Goal: Transaction & Acquisition: Purchase product/service

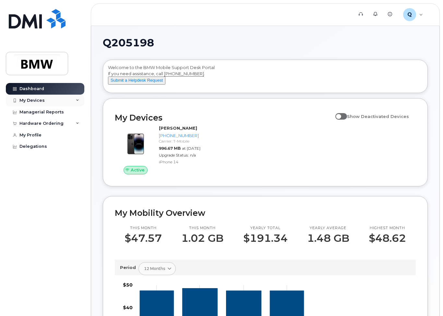
click at [36, 103] on div "My Devices" at bounding box center [31, 100] width 25 height 5
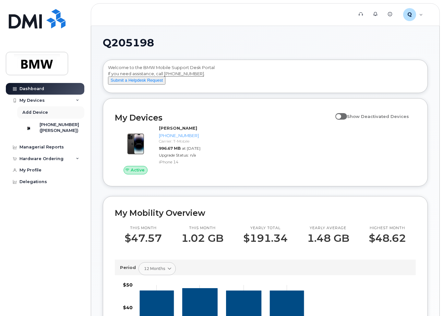
click at [35, 112] on div "Add Device" at bounding box center [35, 113] width 26 height 6
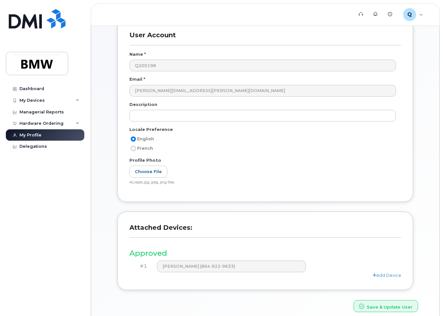
scroll to position [66, 0]
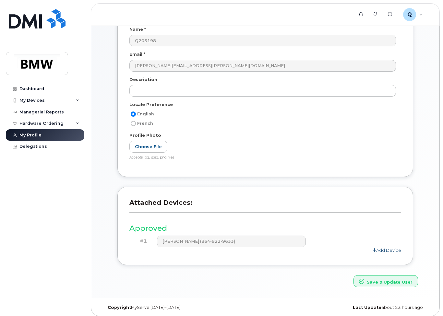
click at [385, 250] on link "Add Device" at bounding box center [387, 250] width 29 height 5
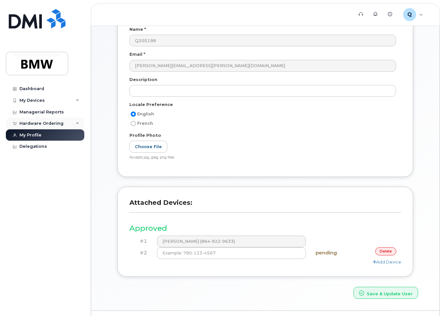
click at [37, 123] on div "Hardware Ordering" at bounding box center [41, 123] width 44 height 5
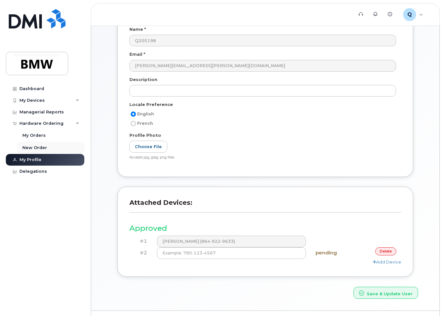
click at [33, 147] on div "New Order" at bounding box center [34, 148] width 25 height 6
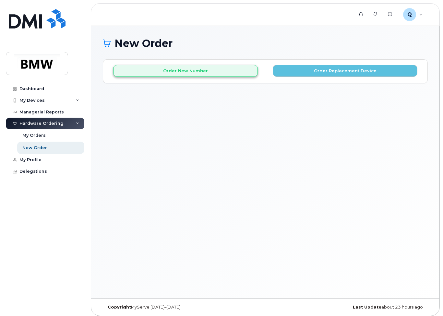
click at [218, 70] on button "Order New Number" at bounding box center [185, 71] width 145 height 12
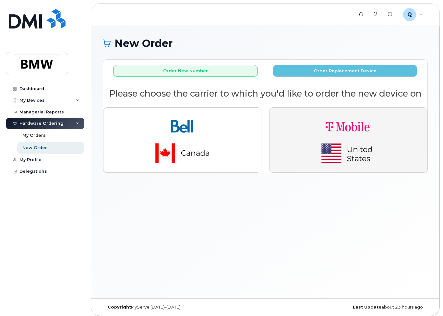
click at [388, 156] on img "button" at bounding box center [348, 140] width 91 height 55
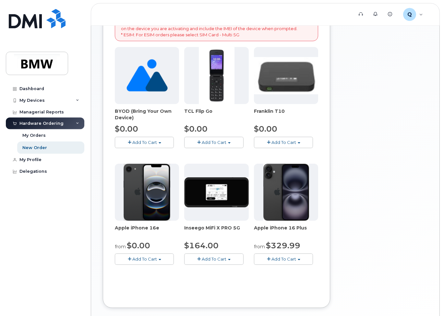
scroll to position [133, 0]
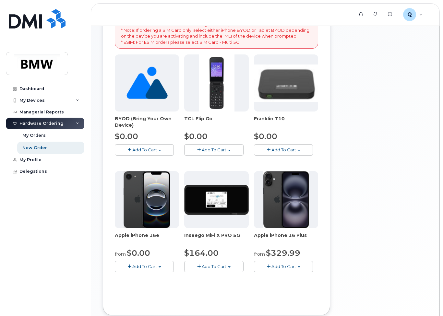
click at [150, 89] on img at bounding box center [147, 83] width 41 height 57
click at [159, 150] on button "Add To Cart" at bounding box center [144, 149] width 59 height 11
click at [159, 159] on link "$0.00 - Activation" at bounding box center [147, 162] width 62 height 8
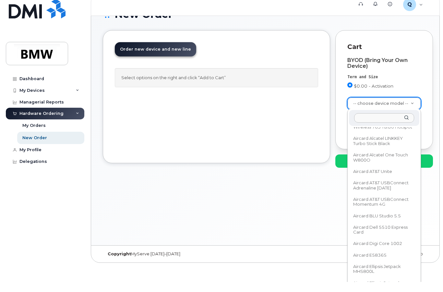
scroll to position [0, 0]
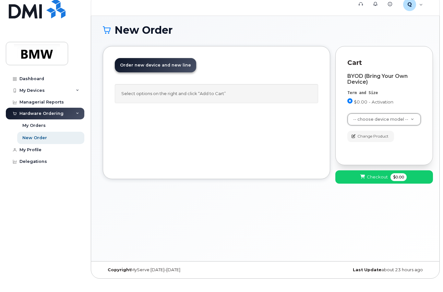
click at [425, 98] on div "Cart BYOD (Bring Your Own Device) Term and Size $0.00 - Activation Color -- cho…" at bounding box center [385, 115] width 98 height 119
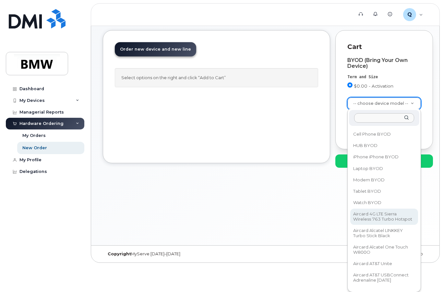
scroll to position [36, 0]
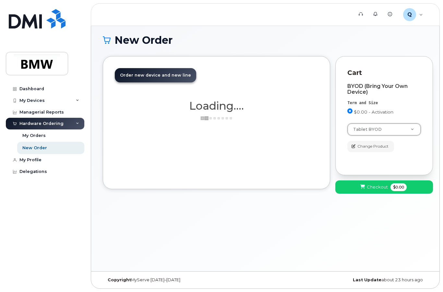
select select "2487"
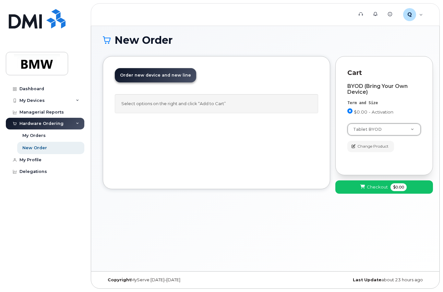
click at [412, 180] on button "Checkout $0.00" at bounding box center [385, 186] width 98 height 13
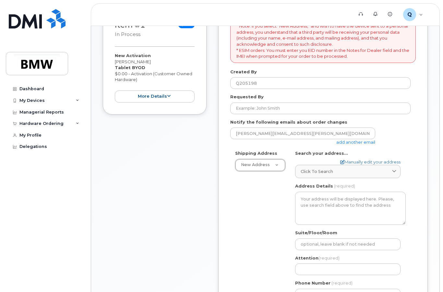
scroll to position [108, 0]
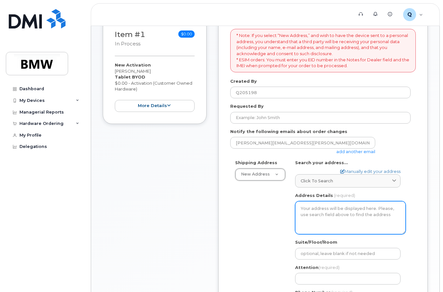
click at [328, 207] on textarea "Address Details" at bounding box center [350, 217] width 111 height 33
click at [324, 206] on textarea "Address Details" at bounding box center [350, 217] width 111 height 33
click at [320, 205] on textarea "Address Details" at bounding box center [350, 217] width 111 height 33
click at [313, 206] on textarea "Address Details" at bounding box center [350, 217] width 111 height 33
click at [311, 205] on textarea "Address Details" at bounding box center [350, 217] width 111 height 33
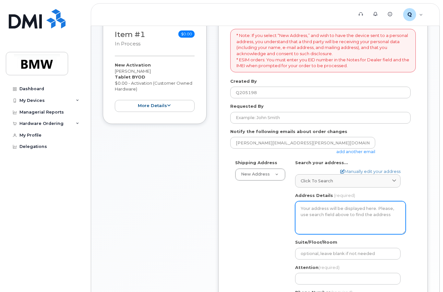
click at [316, 206] on textarea "Address Details" at bounding box center [350, 217] width 111 height 33
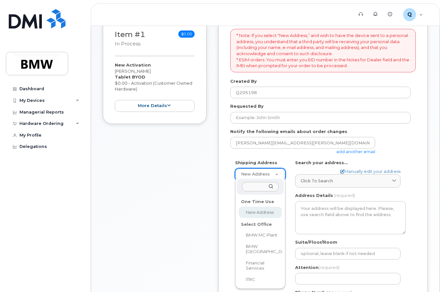
select select
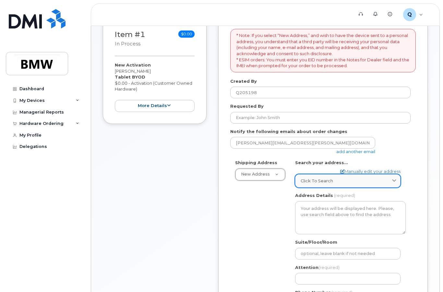
click at [375, 180] on div "Click to search" at bounding box center [348, 181] width 94 height 6
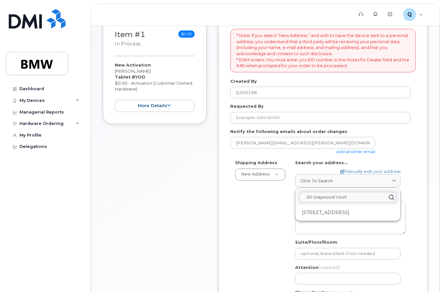
click at [400, 193] on div "30 Graywood cöurt 30 Graywood Crt Kitchener ON N2E 1W3" at bounding box center [348, 204] width 105 height 33
click at [396, 193] on icon at bounding box center [391, 196] width 9 height 9
click at [378, 192] on input "30 Graywood cöurt" at bounding box center [348, 197] width 97 height 10
type input "30 Graywood cöurt, simps"
click at [410, 225] on div "AB Search your address... Manually edit your address Click to search 30 Graywoo…" at bounding box center [350, 237] width 120 height 155
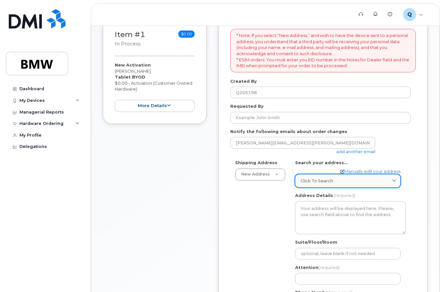
click at [317, 182] on link "Click to search" at bounding box center [347, 180] width 105 height 13
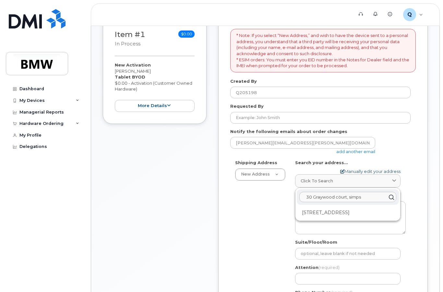
click at [367, 168] on link "Manually edit your address" at bounding box center [370, 171] width 60 height 6
select select
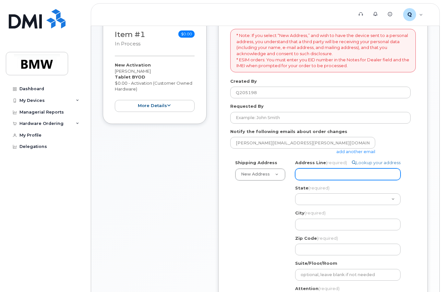
click at [337, 168] on input "Address Line (required)" at bounding box center [347, 174] width 105 height 12
select select
type input "3"
select select
type input "30"
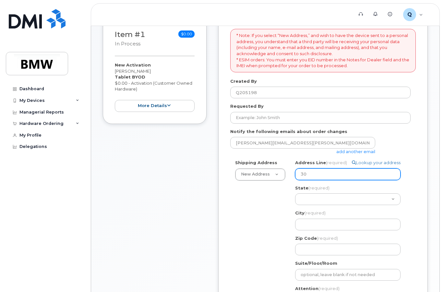
select select
type input "30 G"
select select
type input "30 Gr"
select select
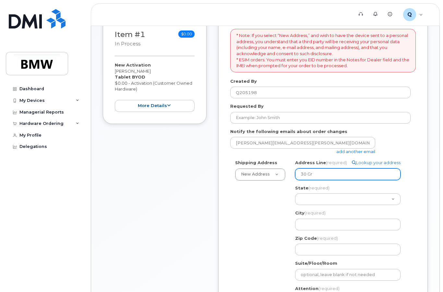
type input "30 Gra"
select select
type input "30 Gray"
select select
type input "30 Grayw"
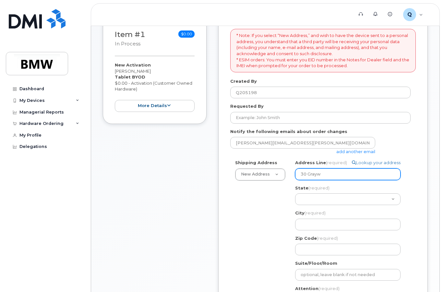
select select
type input "30 Graywo"
select select
type input "30 Graywoo"
select select
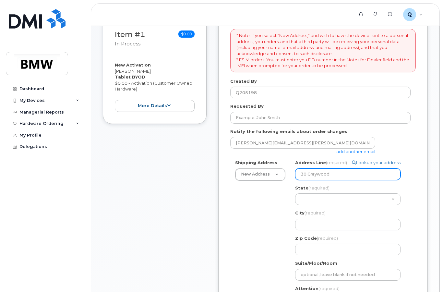
type input "30 Graywood"
select select
type input "30 Graywood C"
select select
type input "30 Graywood Co"
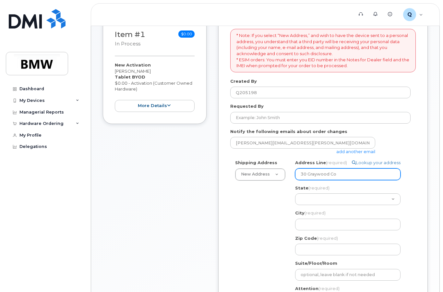
select select
type input "30 Graywood Cou"
select select
type input "30 Graywood Cour"
select select
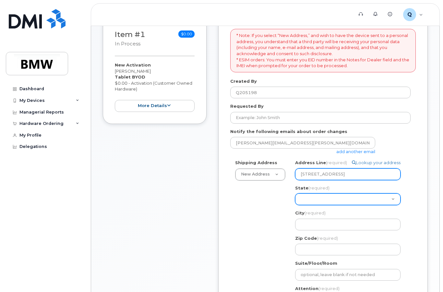
type input "30 Graywood Court"
click at [344, 197] on select "Alabama Alaska American Samoa Arizona Arkansas California Colorado Connecticut …" at bounding box center [347, 199] width 105 height 12
select select "SC"
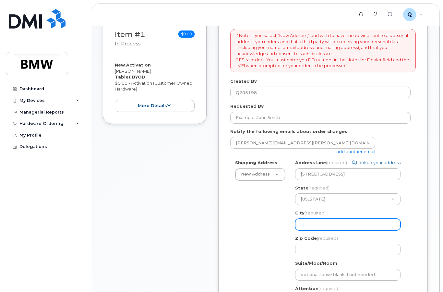
click at [333, 221] on input "City (required)" at bounding box center [347, 225] width 105 height 12
select select
type input "S"
select select
type input "Si"
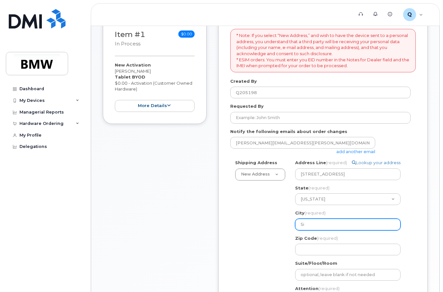
select select
type input "Sim"
select select
type input "Sims"
select select
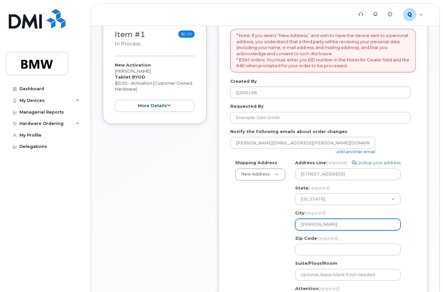
type input "Sim"
select select
type input "Simp"
select select
type input "Simps"
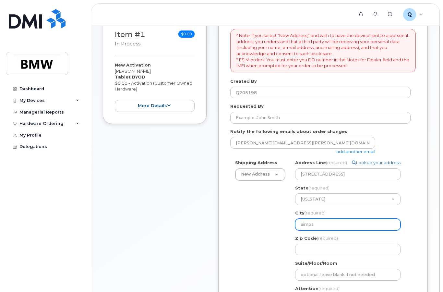
select select
type input "Simpso"
select select
type input "Simpson"
select select
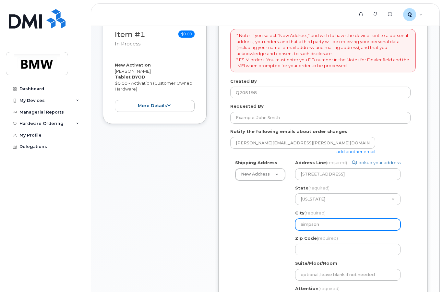
type input "Simpsonv"
select select
type input "Simpsonvi"
select select
type input "Simpsonvil"
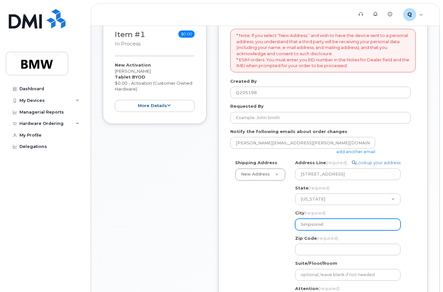
select select
type input "Simpsonvill"
select select
type input "Simpsonville"
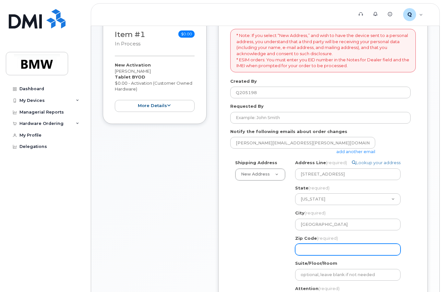
click at [338, 244] on input "Zip Code (required)" at bounding box center [347, 250] width 105 height 12
select select
type input "2"
select select
type input "29"
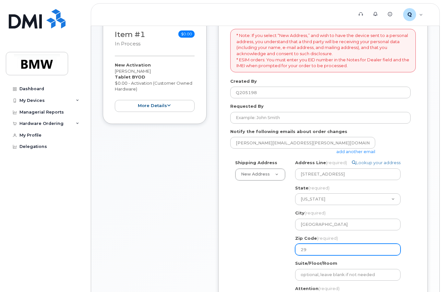
select select
type input "296"
select select
type input "2965"
select select
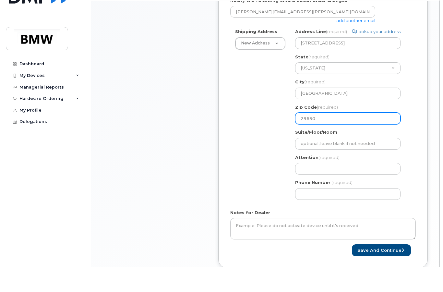
scroll to position [216, 0]
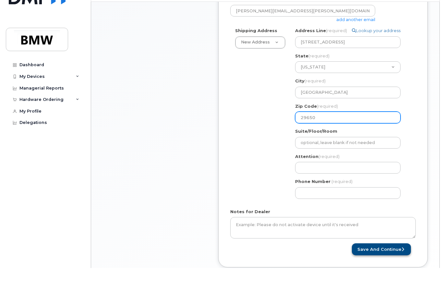
type input "29650"
click at [386, 268] on button "Save and Continue" at bounding box center [381, 274] width 59 height 12
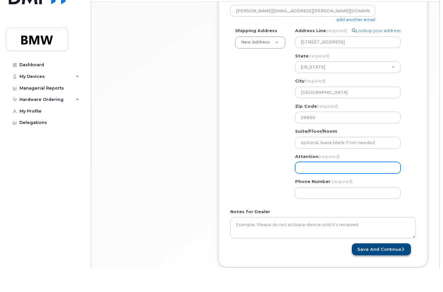
select select
type input "R"
select select
type input "Ra"
select select
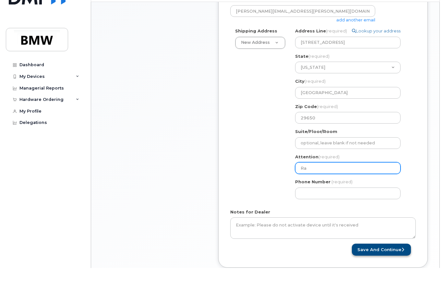
type input "Ral"
select select
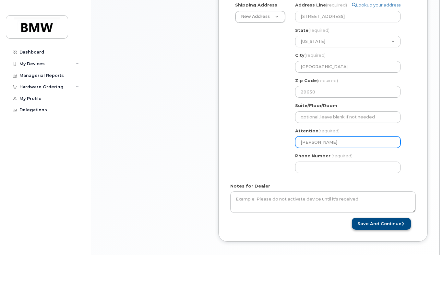
type input "Ralf"
select select
type input "Ralf L"
select select
type input "Ralf Li"
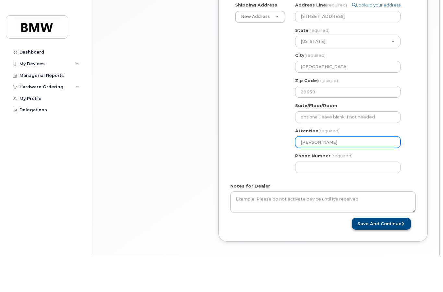
select select
type input "Ralf Lie"
select select
type input "Ralf Lieb"
select select
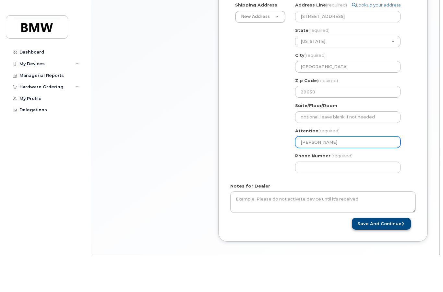
type input "Ralf Liebi"
select select
type input "[PERSON_NAME]"
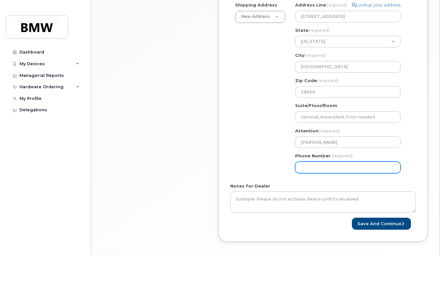
click at [367, 198] on input "Phone Number" at bounding box center [347, 204] width 105 height 12
type input "864922963"
select select
type input "8649229633"
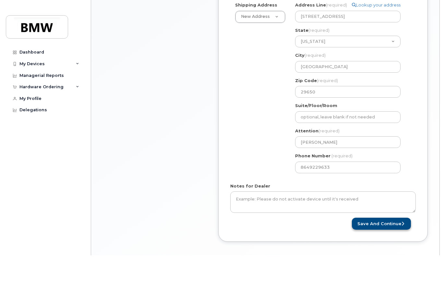
click at [392, 254] on button "Save and Continue" at bounding box center [381, 260] width 59 height 12
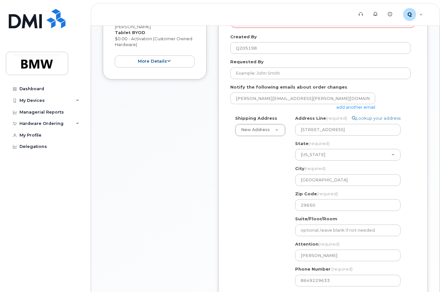
scroll to position [153, 0]
click at [317, 205] on input "29650" at bounding box center [347, 205] width 105 height 12
select select
type input "2965"
select select
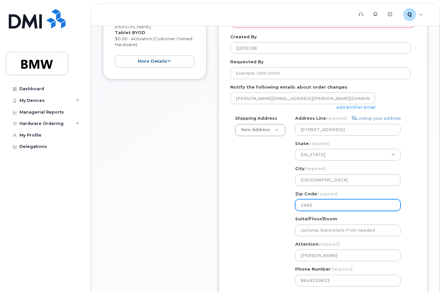
type input "296"
select select
type input "2968"
select select
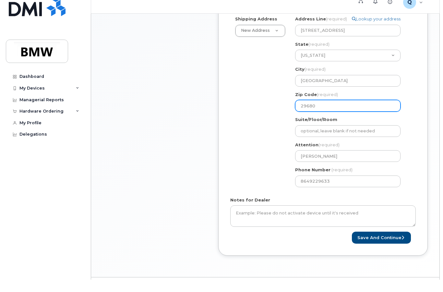
scroll to position [253, 0]
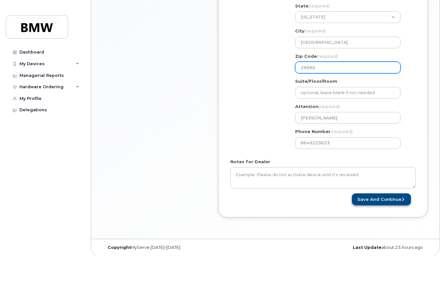
type input "29680"
click at [388, 230] on button "Save and Continue" at bounding box center [381, 236] width 59 height 12
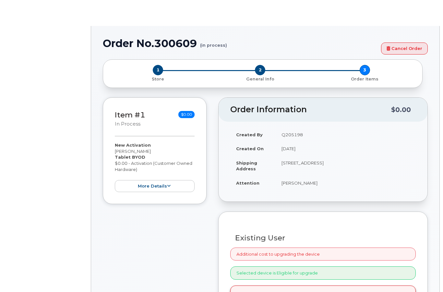
select select "1885307"
radio input "true"
type input "2719811"
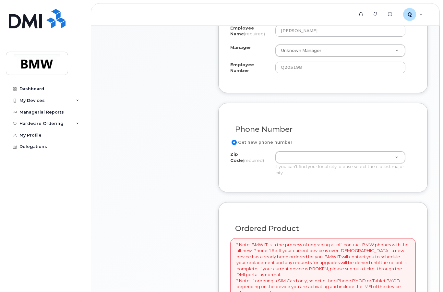
scroll to position [270, 0]
type input "2"
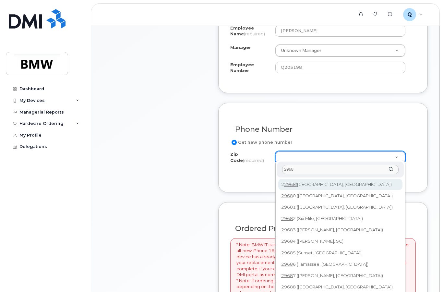
type input "29680"
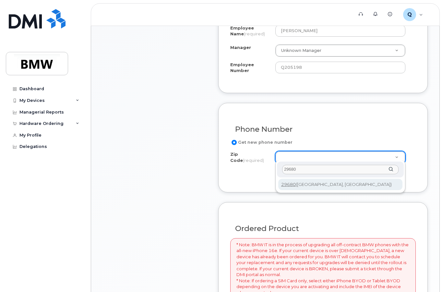
type input "29680 (Simpsonville, SC)"
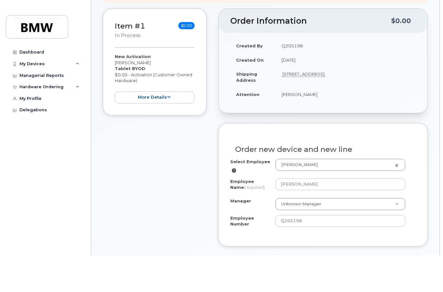
scroll to position [85, 0]
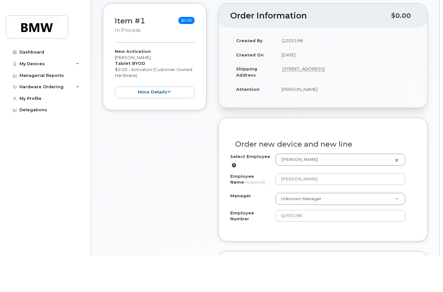
click at [357, 98] on td "30 Graywood Court, Simpsonville, SC, 29650, USA" at bounding box center [346, 108] width 140 height 20
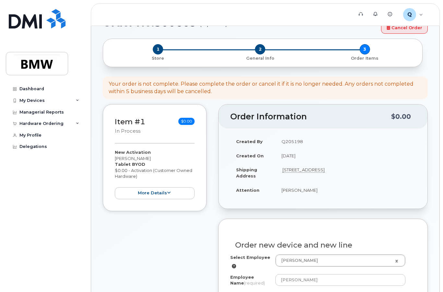
scroll to position [0, 0]
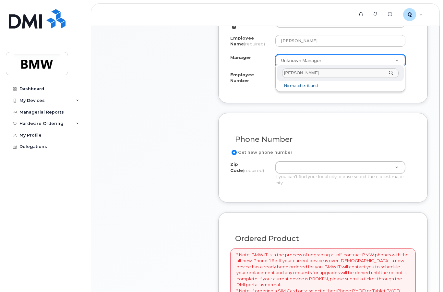
type input "[PERSON_NAME]"
select select "1895455"
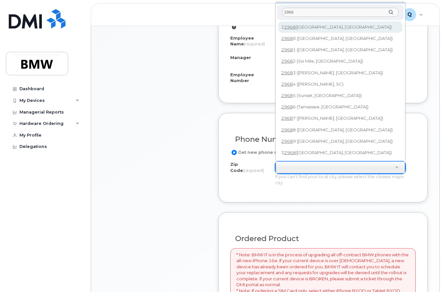
type input "29680"
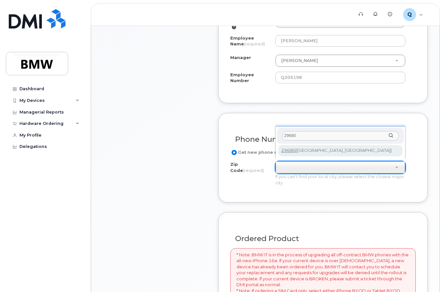
type input "29680 ([GEOGRAPHIC_DATA], [GEOGRAPHIC_DATA])"
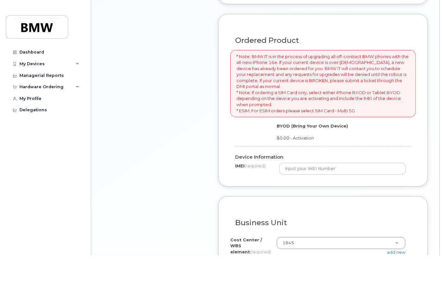
scroll to position [484, 0]
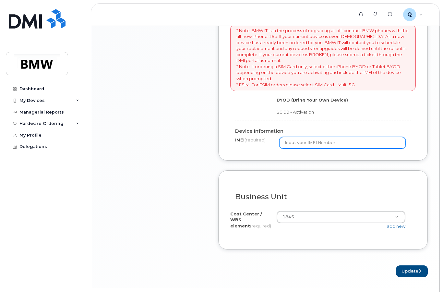
click at [307, 139] on input "text" at bounding box center [342, 143] width 127 height 12
paste input "[TECHNICAL_ID]"
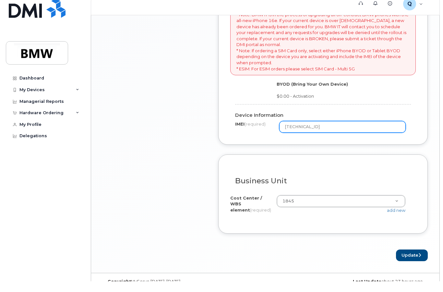
scroll to position [493, 0]
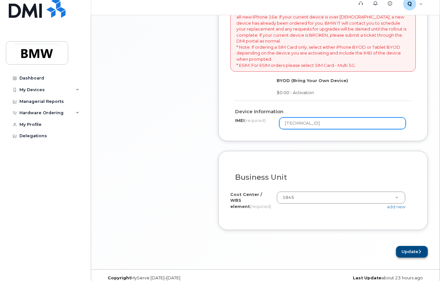
type input "[TECHNICAL_ID]"
click at [411, 257] on button "Update" at bounding box center [412, 263] width 32 height 12
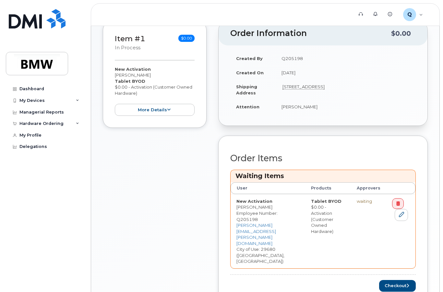
scroll to position [127, 0]
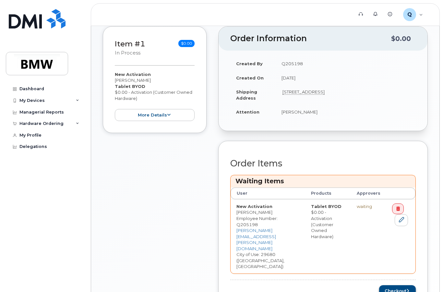
click at [403, 285] on button "Checkout" at bounding box center [397, 291] width 37 height 12
